Goal: Task Accomplishment & Management: Complete application form

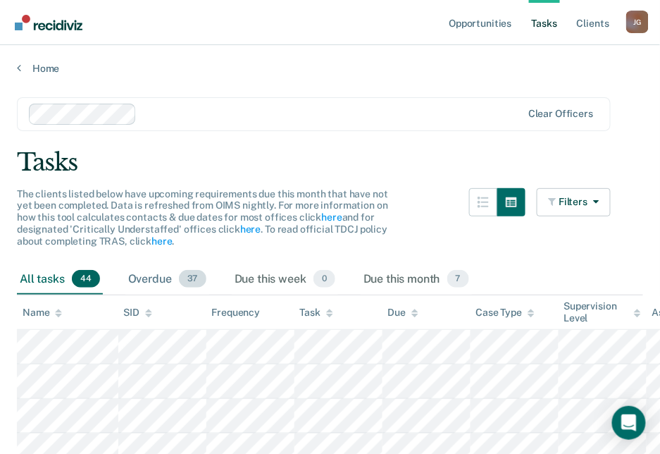
click at [157, 278] on div "Overdue 37" at bounding box center [167, 279] width 84 height 31
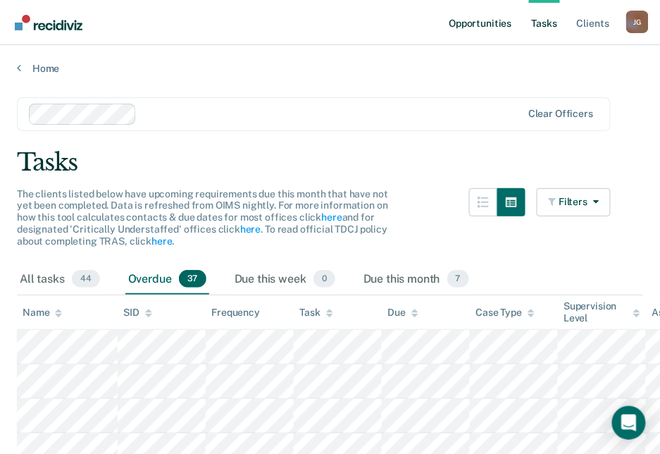
click at [462, 20] on link "Opportunities" at bounding box center [480, 22] width 68 height 45
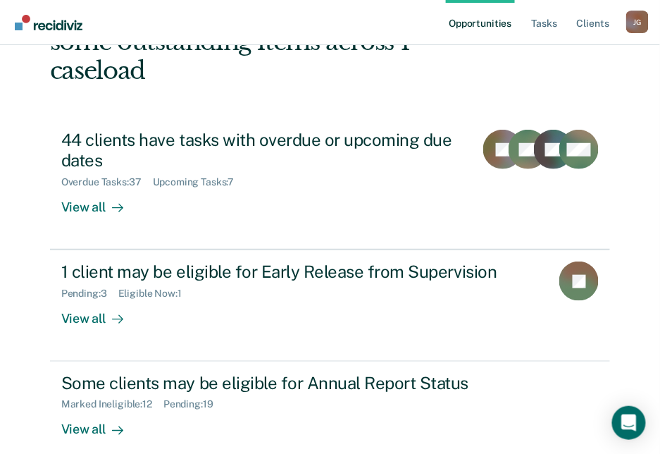
scroll to position [164, 0]
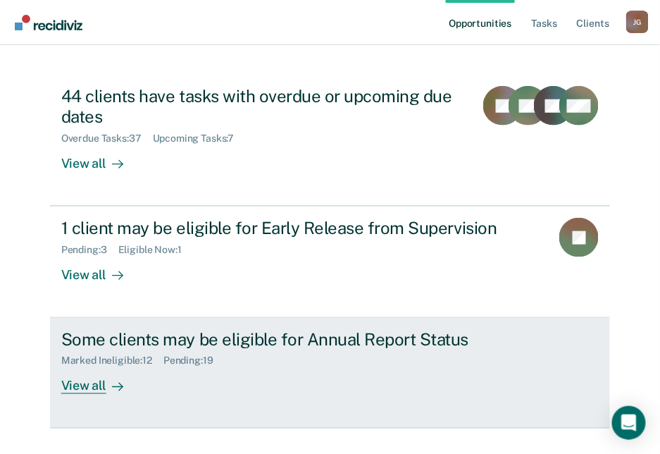
click at [84, 366] on div "View all" at bounding box center [100, 379] width 79 height 27
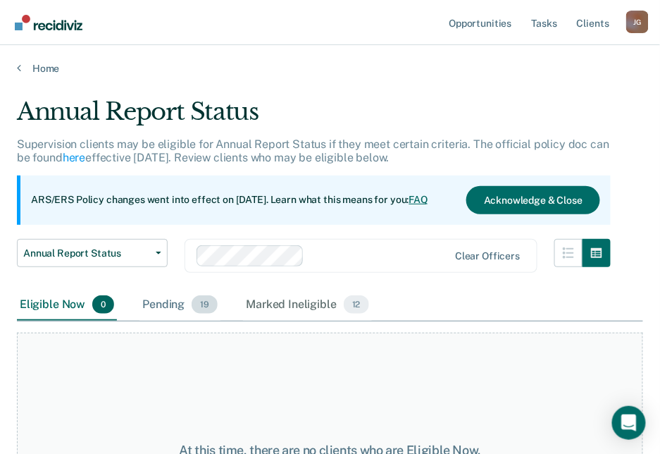
click at [172, 302] on div "Pending 19" at bounding box center [180, 305] width 81 height 31
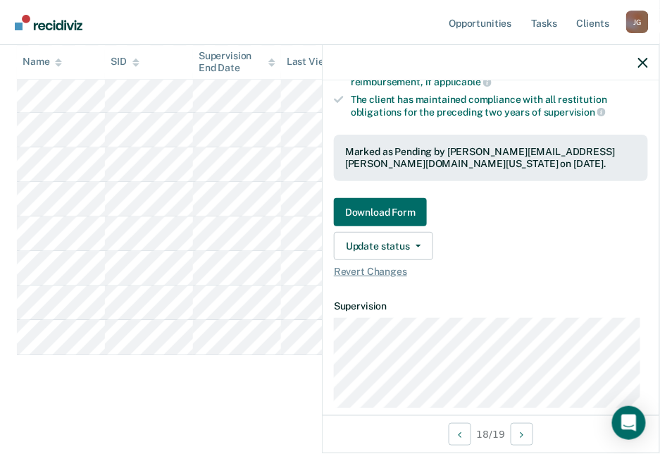
scroll to position [338, 0]
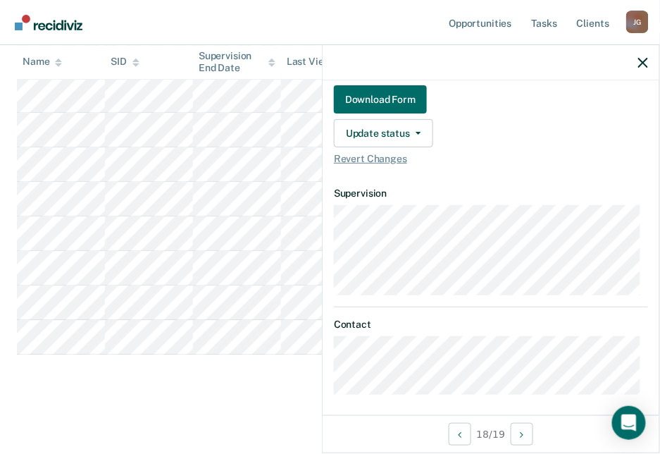
click at [641, 64] on icon "button" at bounding box center [644, 63] width 10 height 10
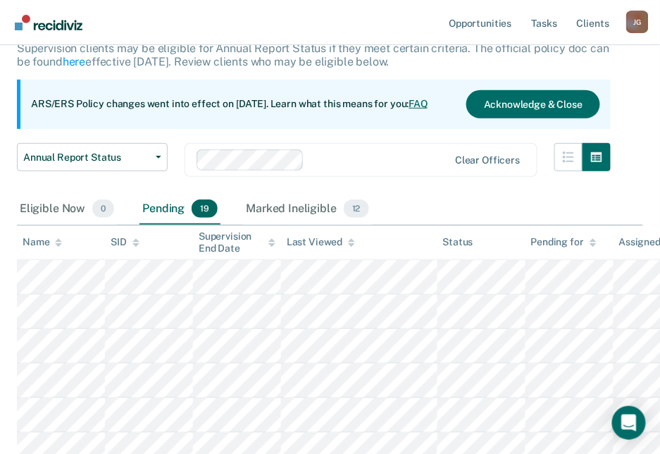
scroll to position [0, 0]
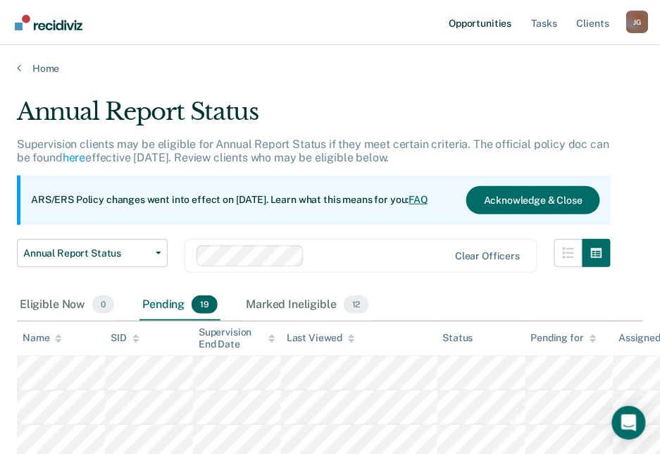
click at [486, 23] on link "Opportunities" at bounding box center [480, 22] width 68 height 45
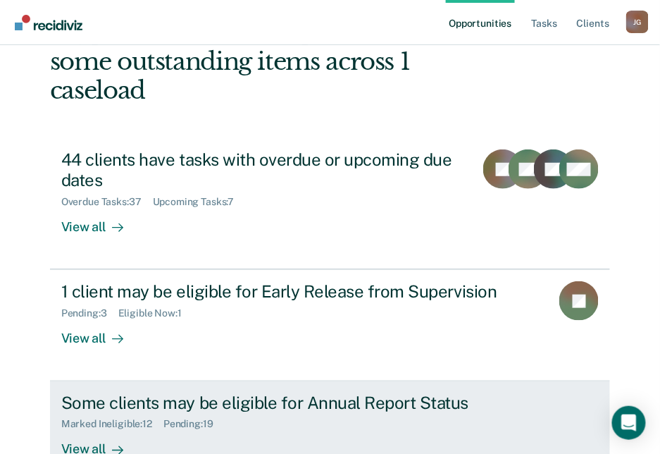
scroll to position [164, 0]
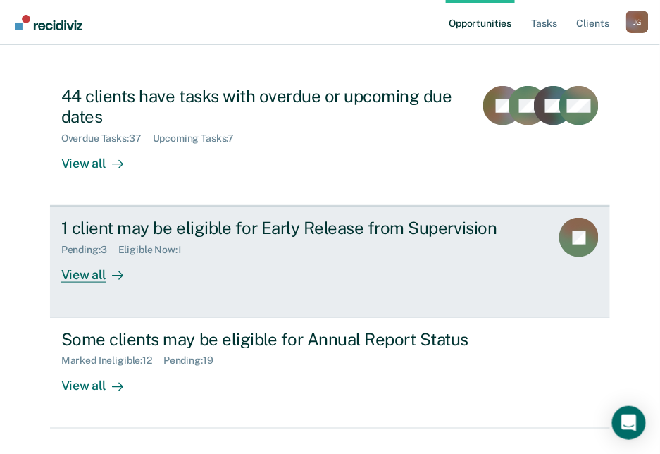
click at [84, 256] on div "View all" at bounding box center [100, 269] width 79 height 27
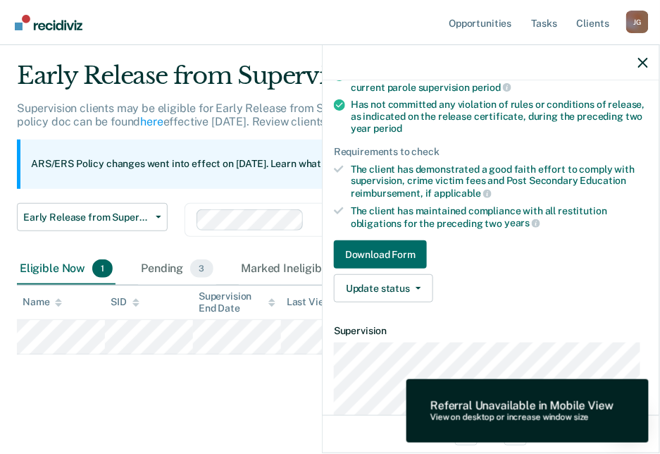
scroll to position [112, 0]
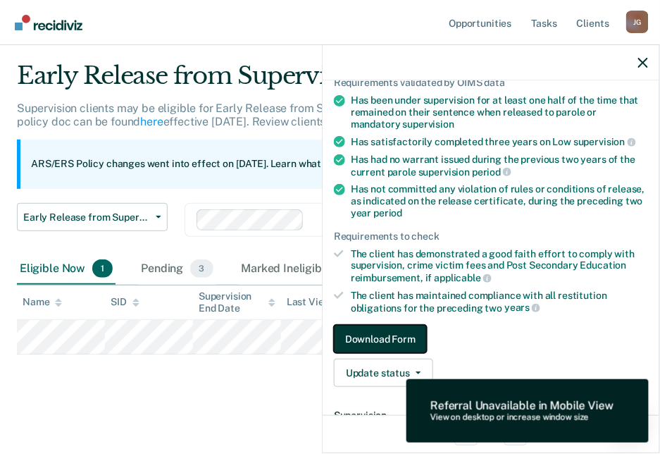
click at [382, 330] on button "Download Form" at bounding box center [380, 339] width 93 height 28
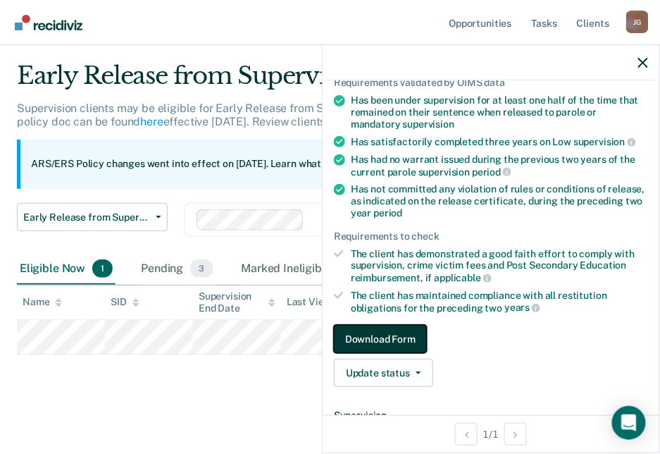
click at [384, 334] on button "Download Form" at bounding box center [380, 339] width 93 height 28
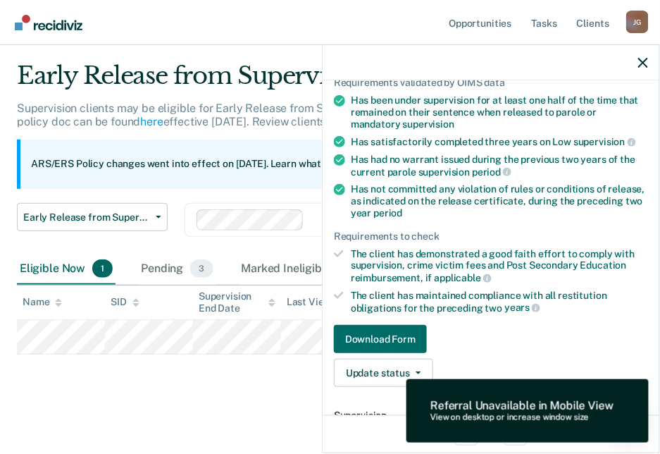
click at [259, 380] on div "Early Release from Supervision Supervision clients may be eligible for Early Re…" at bounding box center [330, 228] width 627 height 334
click at [80, 368] on div "Early Release from Supervision Supervision clients may be eligible for Early Re…" at bounding box center [330, 228] width 627 height 334
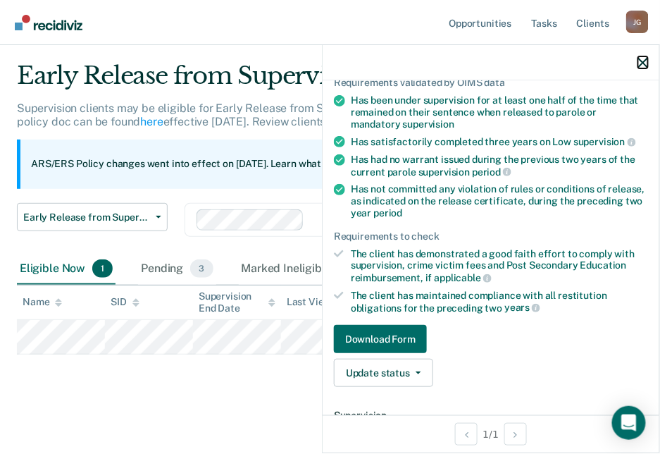
click at [642, 58] on icon "button" at bounding box center [644, 63] width 10 height 10
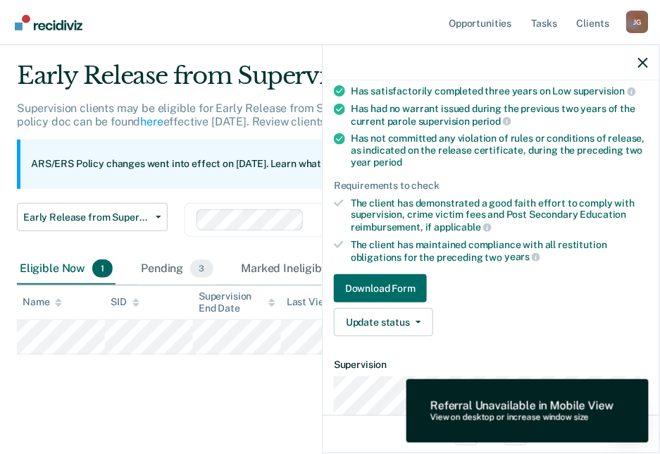
scroll to position [337, 0]
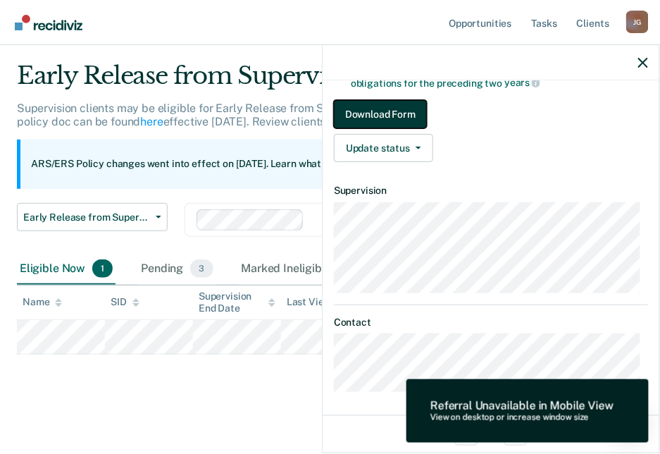
click at [384, 109] on button "Download Form" at bounding box center [380, 114] width 93 height 28
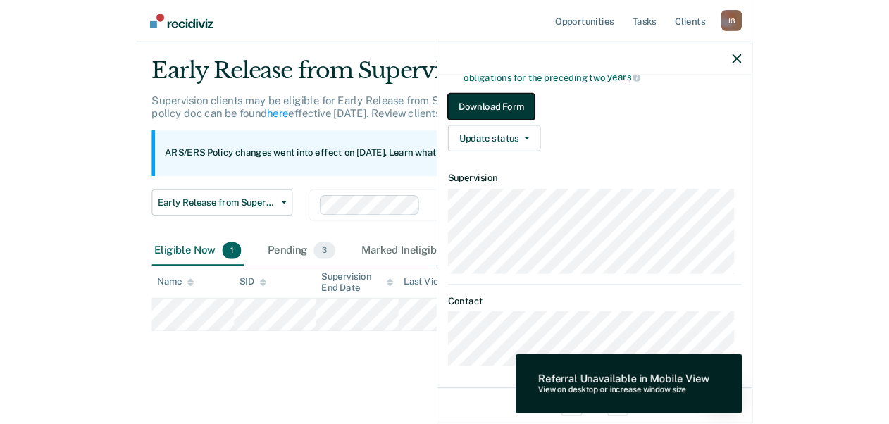
scroll to position [300, 0]
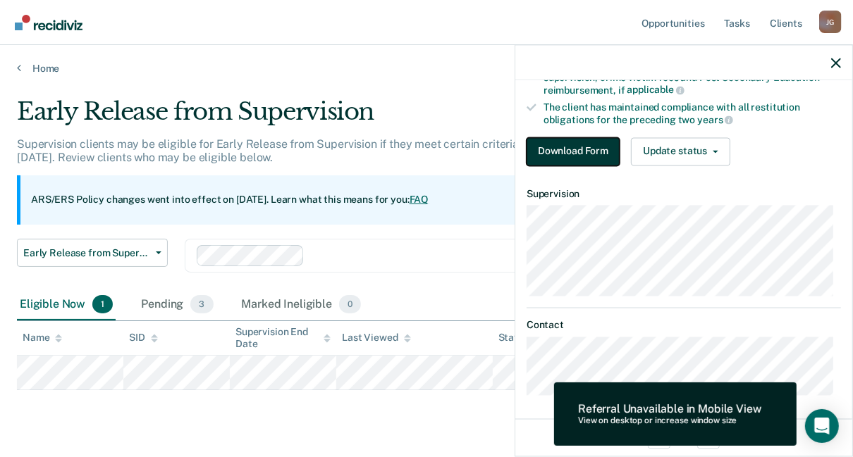
click at [588, 150] on button "Download Form" at bounding box center [572, 151] width 93 height 28
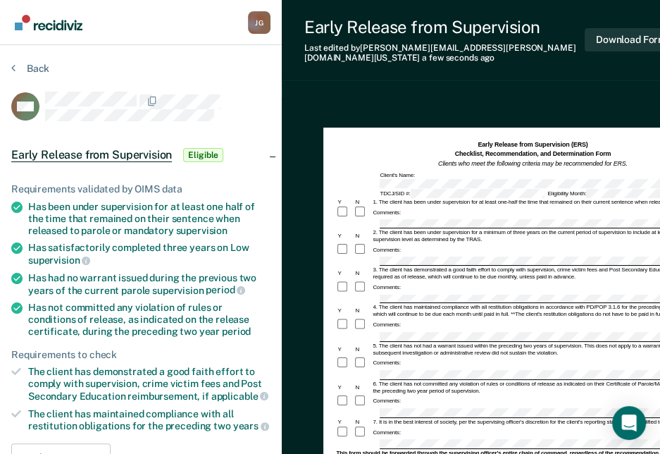
click at [407, 318] on div "Comments:" at bounding box center [532, 324] width 393 height 13
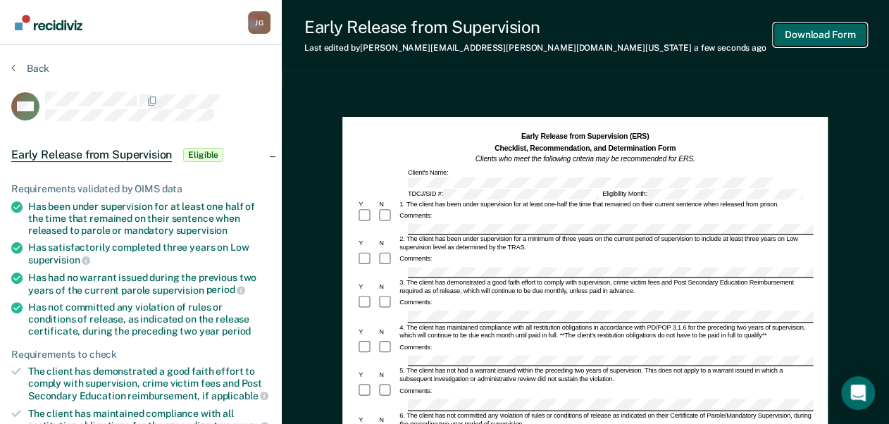
click at [669, 37] on button "Download Form" at bounding box center [820, 34] width 93 height 23
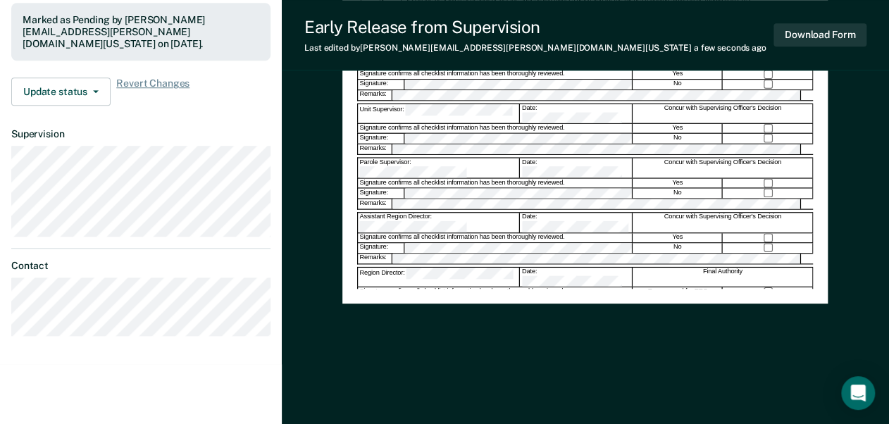
scroll to position [333, 0]
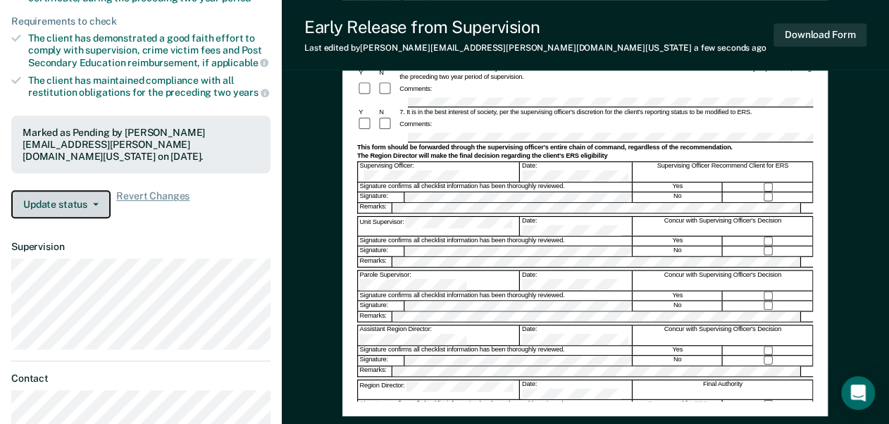
click at [94, 195] on button "Update status" at bounding box center [60, 204] width 99 height 28
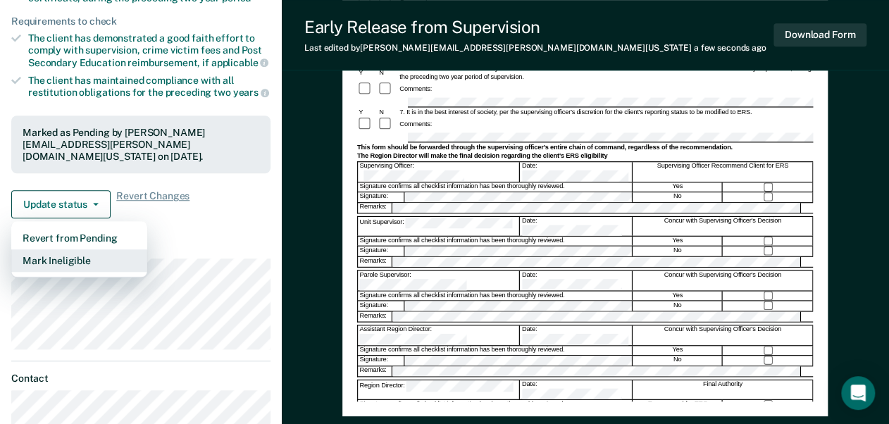
click at [67, 256] on button "Mark Ineligible" at bounding box center [79, 261] width 136 height 23
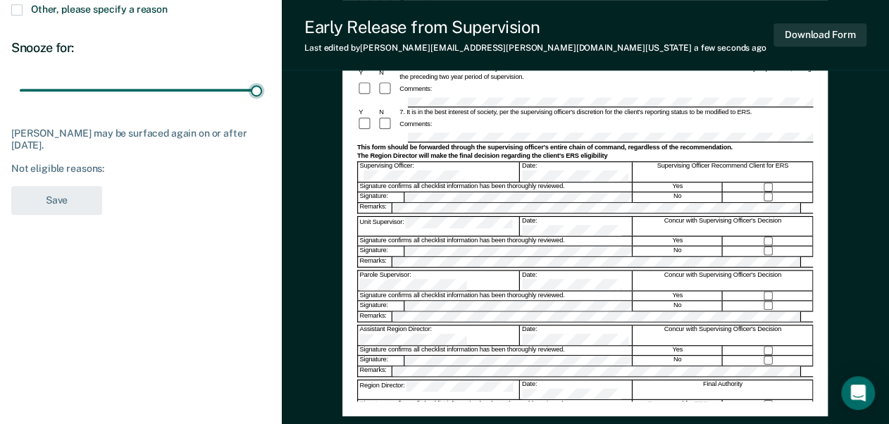
drag, startPoint x: 101, startPoint y: 88, endPoint x: 273, endPoint y: 87, distance: 172.0
type input "90"
click at [262, 87] on input "range" at bounding box center [141, 90] width 242 height 25
drag, startPoint x: 57, startPoint y: 256, endPoint x: 47, endPoint y: 206, distance: 51.0
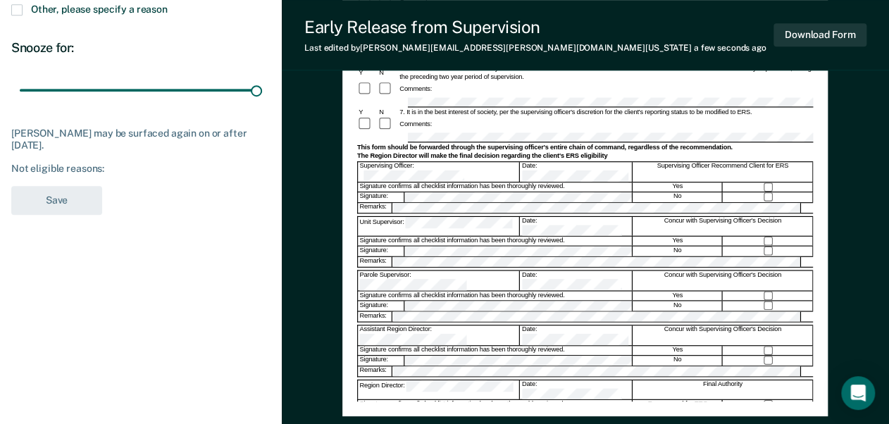
click at [57, 255] on div "[PERSON_NAME] [PERSON_NAME] Profile How it works Log Out Back WM Which of the f…" at bounding box center [141, 64] width 282 height 795
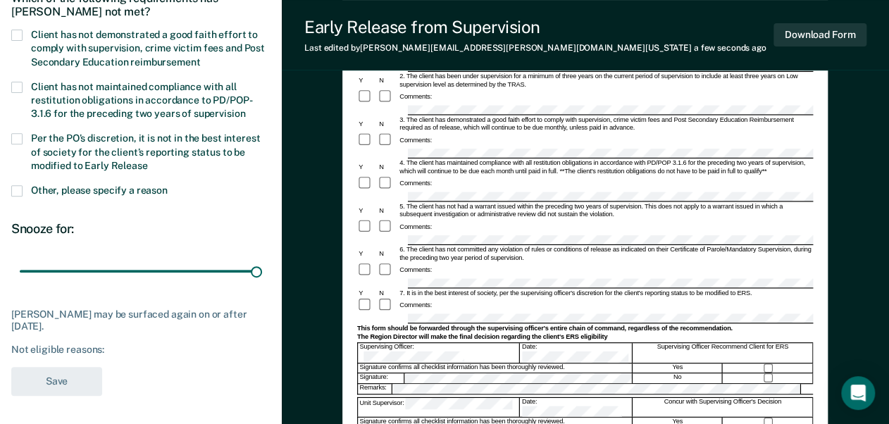
scroll to position [108, 0]
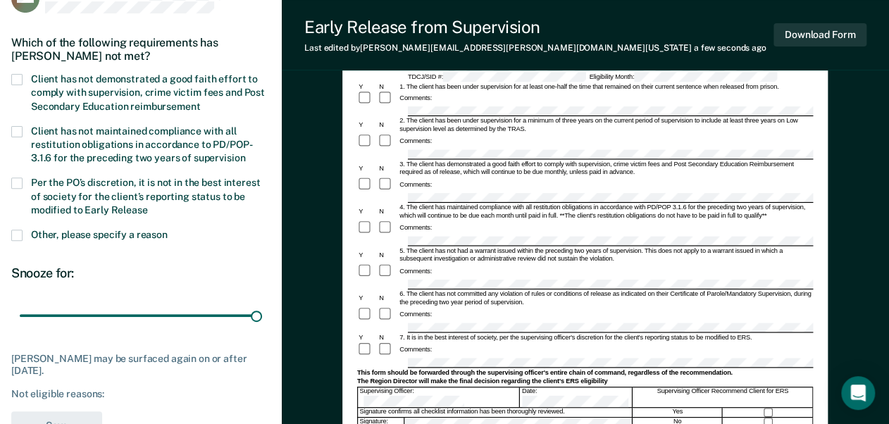
click at [17, 78] on span at bounding box center [16, 79] width 11 height 11
click at [200, 101] on input "Client has not demonstrated a good faith effort to comply with supervision, cri…" at bounding box center [200, 101] width 0 height 0
click at [18, 178] on span at bounding box center [16, 183] width 11 height 11
click at [148, 205] on input "Per the PO’s discretion, it is not in the best interest of society for the clie…" at bounding box center [148, 205] width 0 height 0
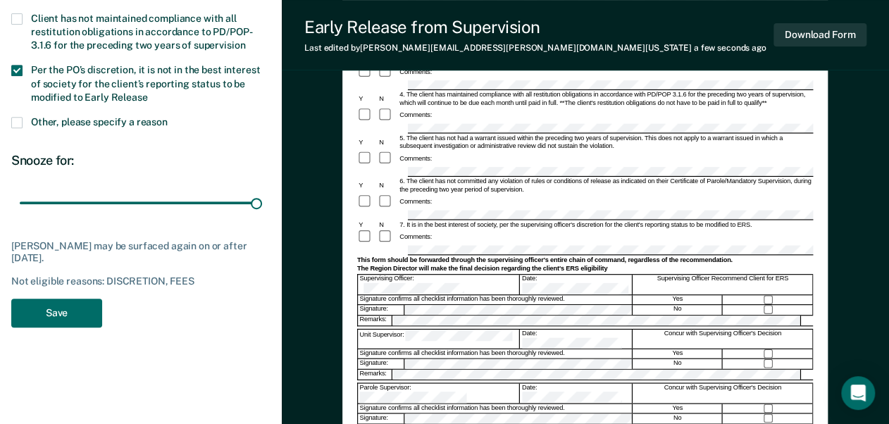
click at [16, 117] on span at bounding box center [16, 122] width 11 height 11
click at [168, 117] on input "Other, please specify a reason" at bounding box center [168, 117] width 0 height 0
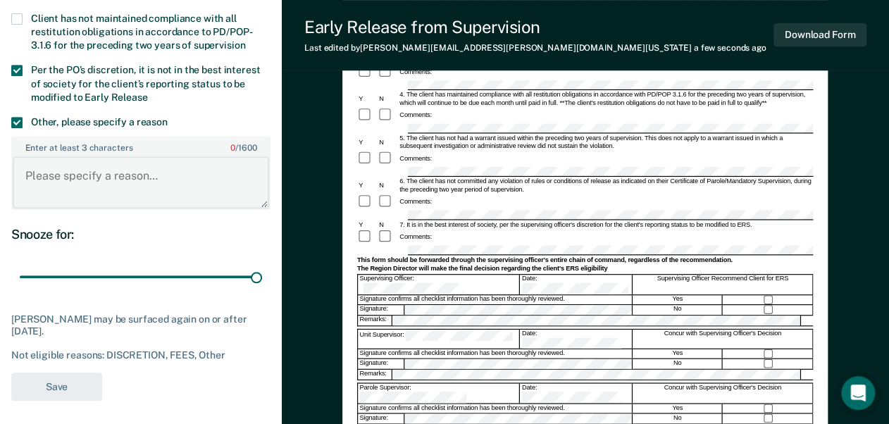
click at [92, 172] on textarea "Enter at least 3 characters 0 / 1600" at bounding box center [141, 182] width 257 height 52
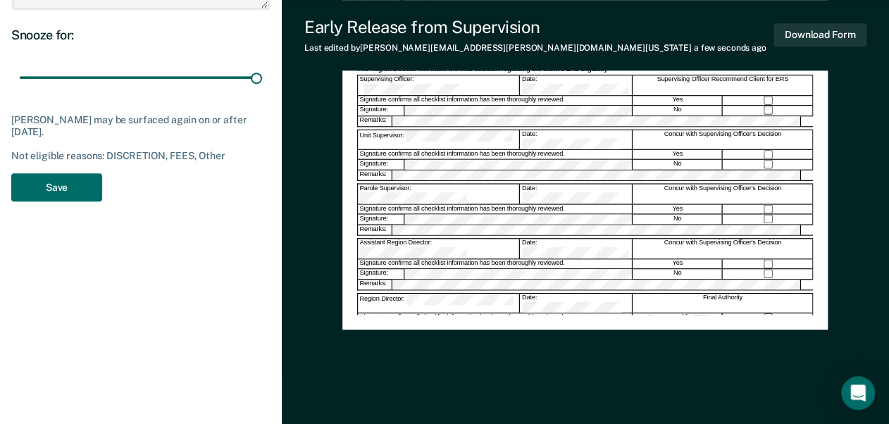
scroll to position [436, 0]
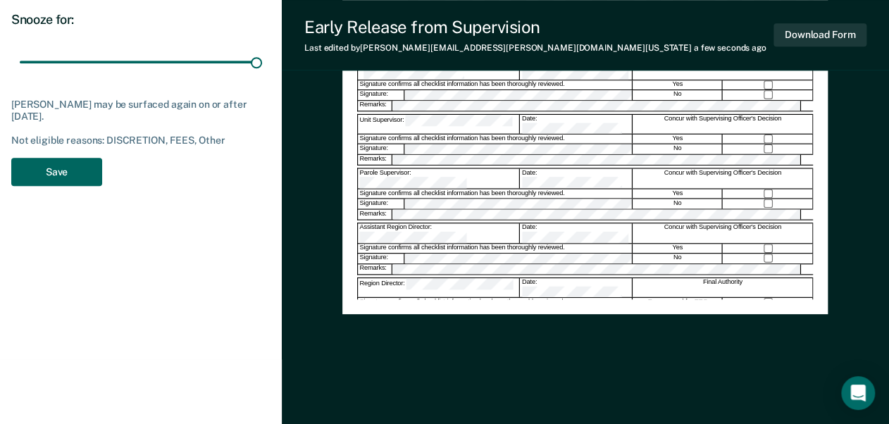
type textarea "Client has received violations within the 2 years"
click at [63, 173] on button "Save" at bounding box center [56, 172] width 91 height 29
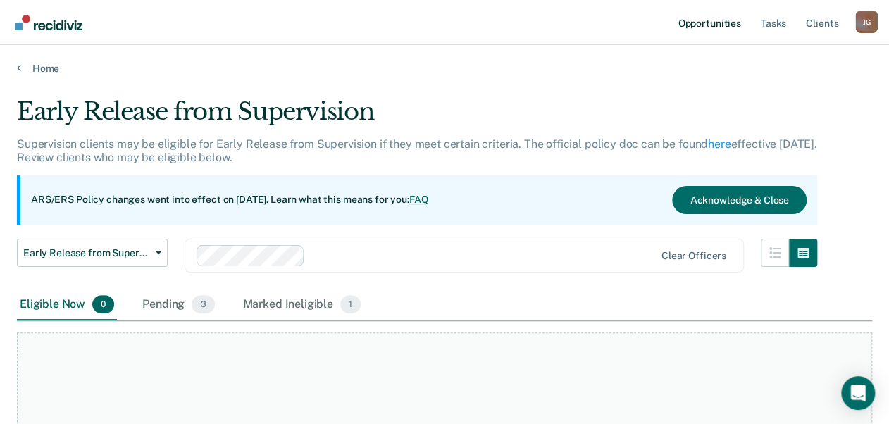
click at [669, 20] on link "Opportunities" at bounding box center [709, 22] width 68 height 45
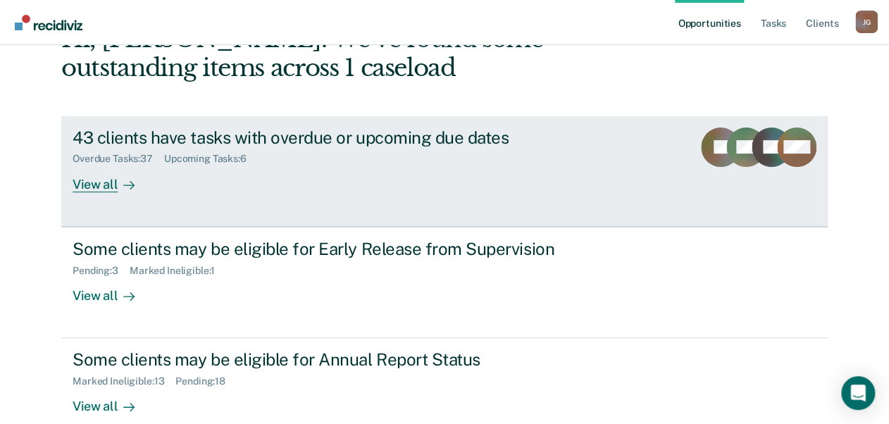
scroll to position [175, 0]
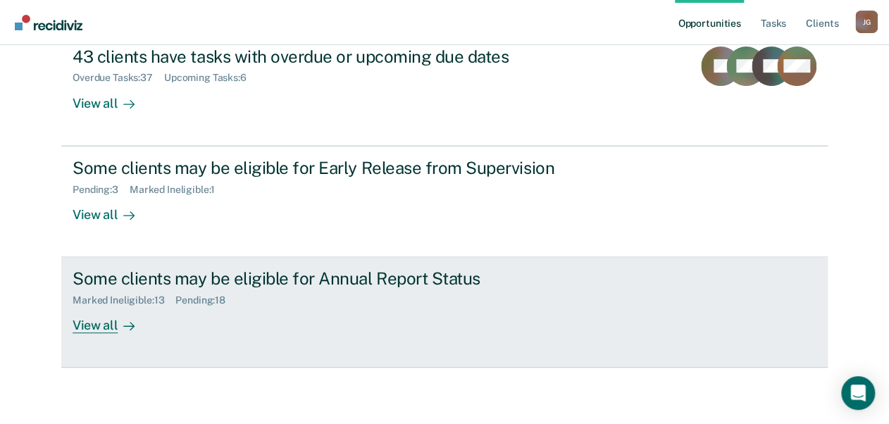
click at [87, 328] on div "View all" at bounding box center [112, 320] width 79 height 27
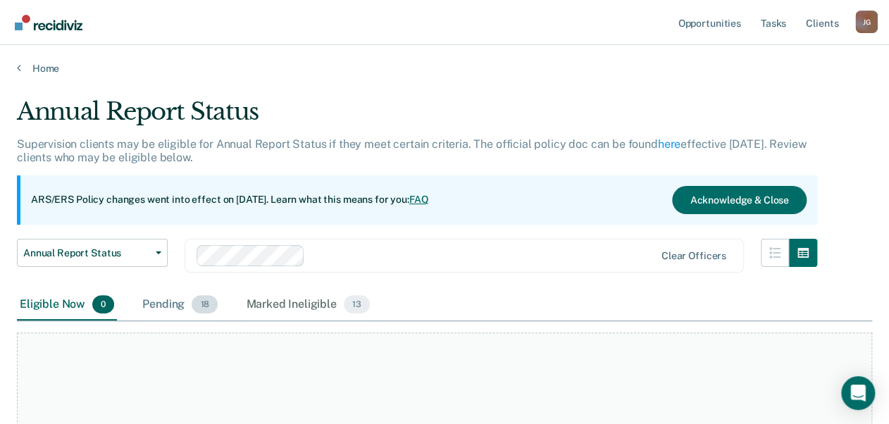
click at [159, 306] on div "Pending 18" at bounding box center [180, 305] width 81 height 31
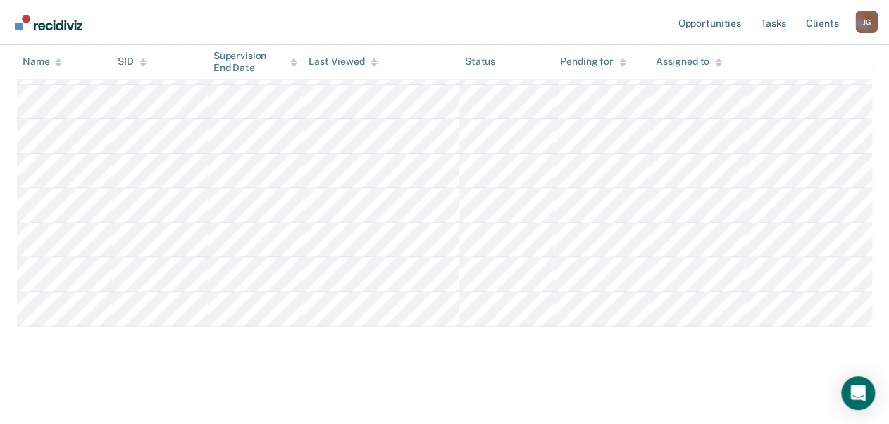
scroll to position [653, 0]
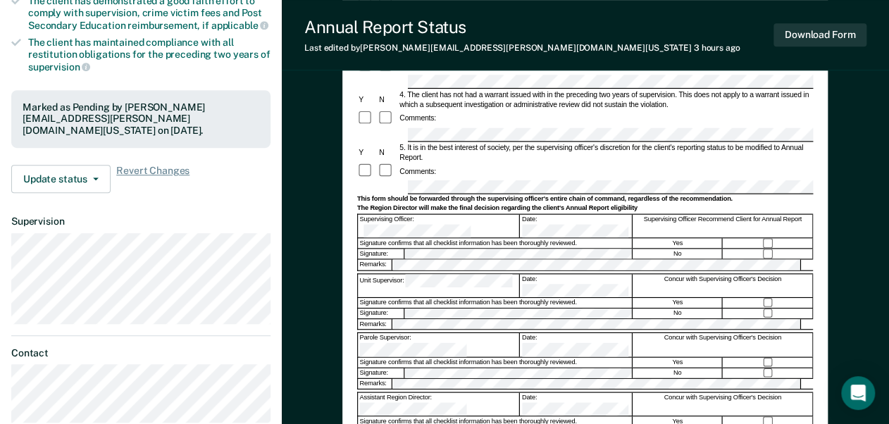
scroll to position [338, 0]
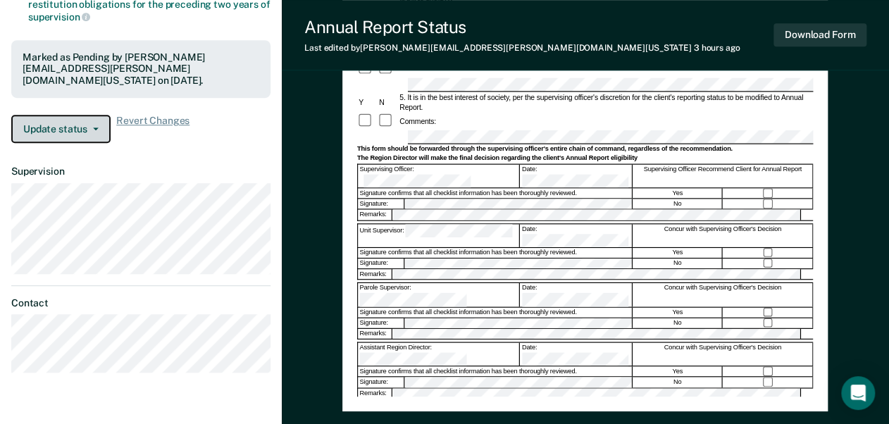
click at [87, 128] on span "button" at bounding box center [92, 129] width 11 height 3
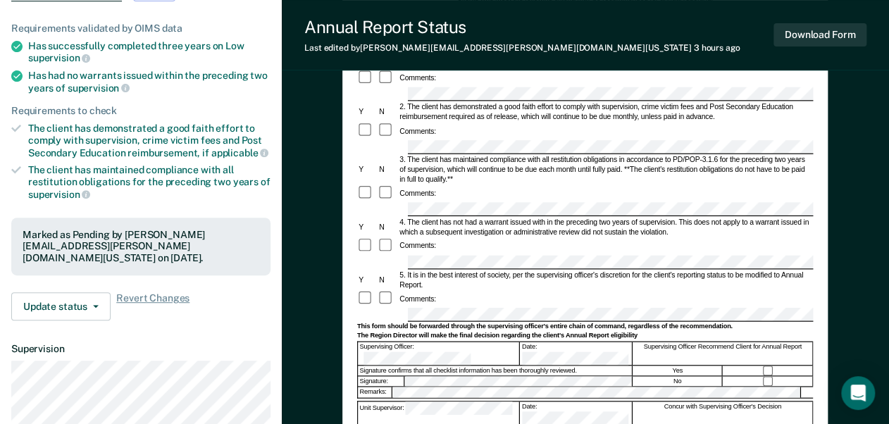
scroll to position [0, 0]
